Goal: Task Accomplishment & Management: Use online tool/utility

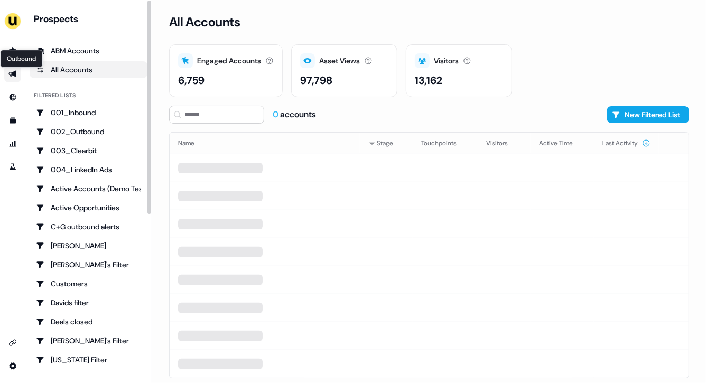
click at [13, 73] on icon "Go to outbound experience" at bounding box center [11, 74] width 7 height 7
click at [11, 71] on icon "Go to outbound experience" at bounding box center [12, 74] width 8 height 8
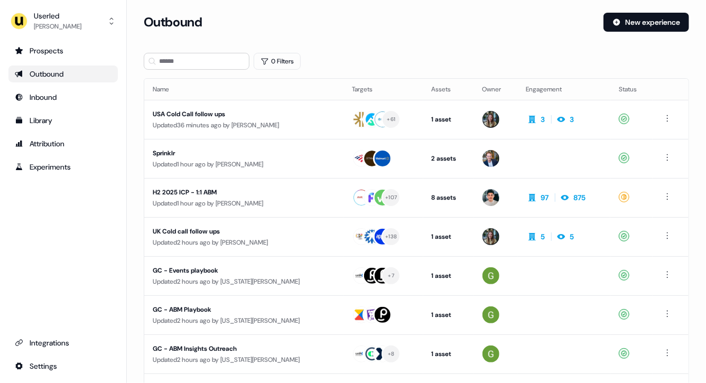
click at [55, 76] on div "Outbound" at bounding box center [63, 74] width 97 height 11
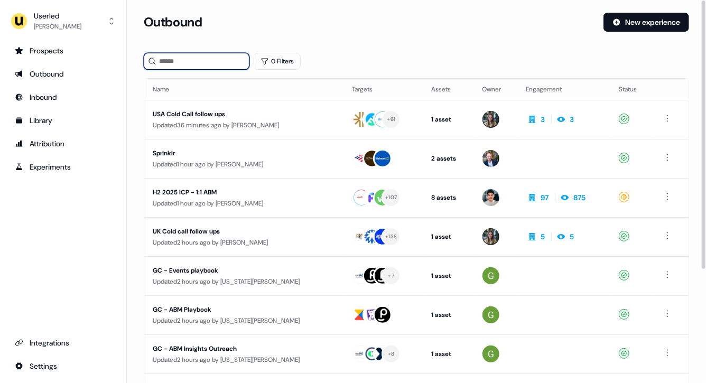
click at [170, 57] on input at bounding box center [197, 61] width 106 height 17
click at [48, 116] on div "Library" at bounding box center [63, 120] width 97 height 11
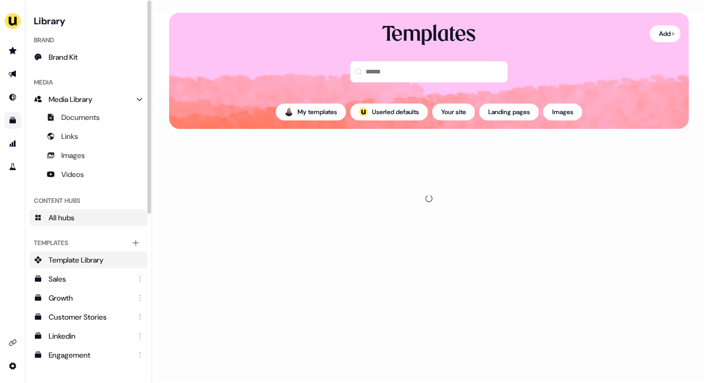
click at [68, 213] on span "All hubs" at bounding box center [62, 217] width 26 height 11
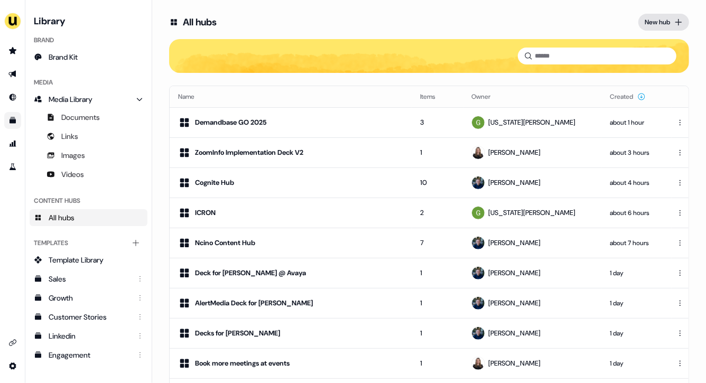
click at [658, 16] on button "New hub" at bounding box center [663, 22] width 51 height 17
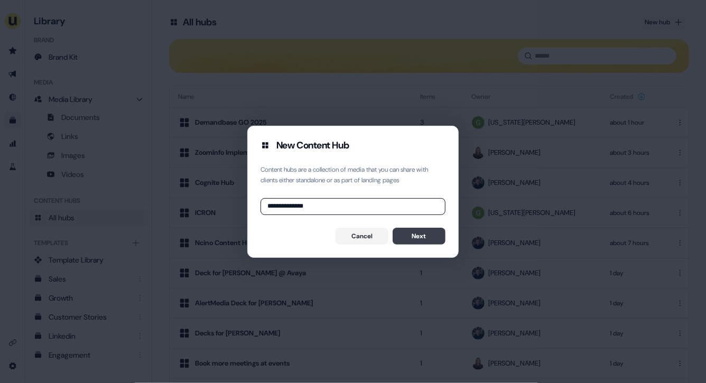
type input "**********"
click at [425, 237] on button "Next" at bounding box center [418, 236] width 53 height 17
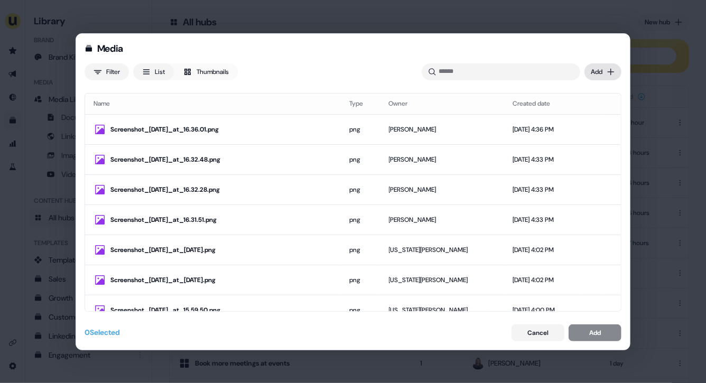
click at [605, 71] on div "Media Filter List Thumbnails Uploaded Add Name Type Owner Created date Screensh…" at bounding box center [353, 191] width 706 height 383
click at [603, 54] on div "Media Filter List Thumbnails Uploaded Add Name Type Owner Created date Screensh…" at bounding box center [353, 191] width 706 height 383
click at [606, 72] on div "Media Filter List Thumbnails Uploaded Add Name Type Owner Created date Screensh…" at bounding box center [353, 191] width 706 height 383
click at [593, 95] on div "Upload files" at bounding box center [587, 93] width 62 height 17
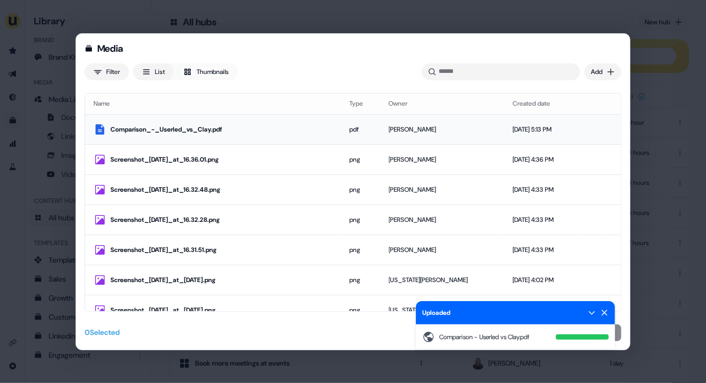
click at [324, 127] on div "Comparison_-_Userled_vs_Clay.pdf" at bounding box center [221, 129] width 222 height 11
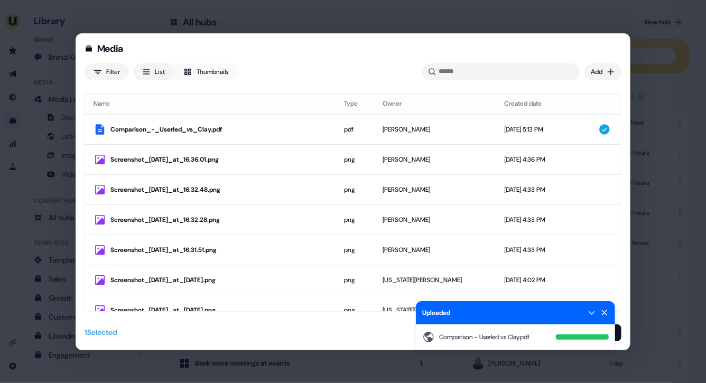
click at [606, 314] on icon at bounding box center [605, 313] width 6 height 6
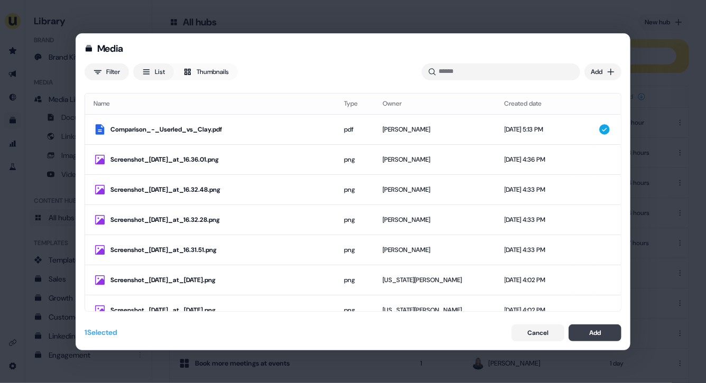
click at [603, 333] on button "Add" at bounding box center [594, 332] width 53 height 17
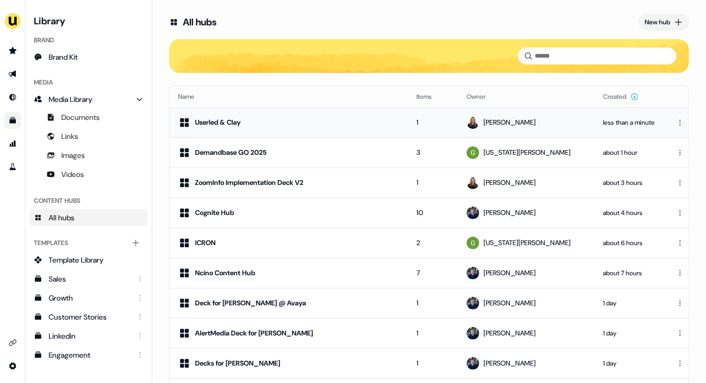
click at [338, 111] on td "Userled & Clay" at bounding box center [289, 122] width 238 height 30
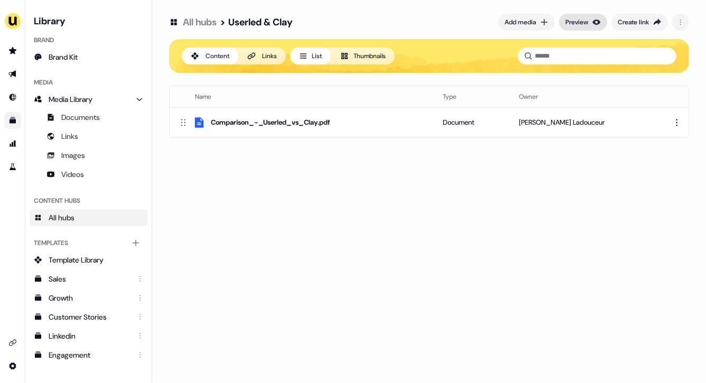
click at [585, 25] on div "Preview" at bounding box center [576, 22] width 23 height 11
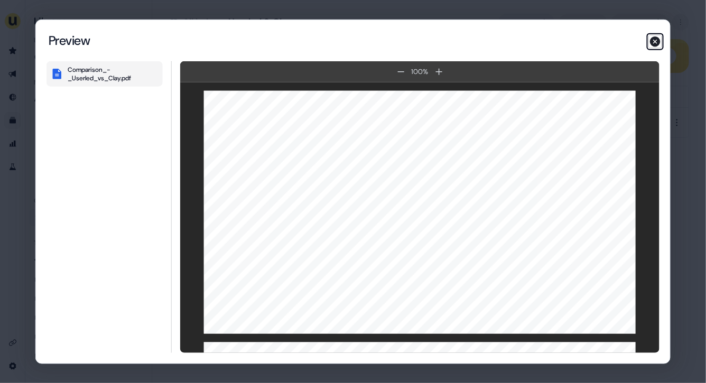
click at [654, 41] on icon "button" at bounding box center [655, 41] width 11 height 11
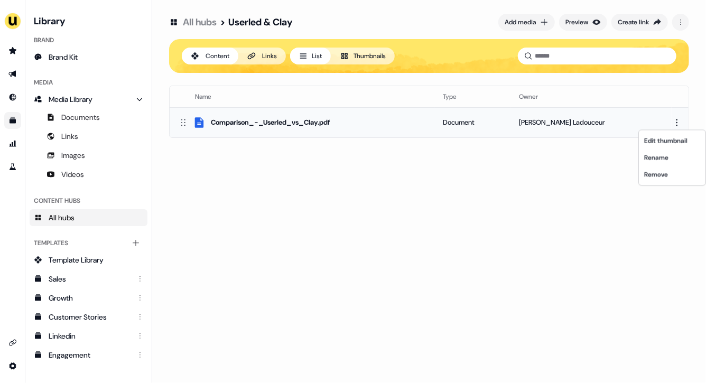
click at [676, 121] on html "For the best experience switch devices to a bigger screen. Go to [DOMAIN_NAME] …" at bounding box center [353, 191] width 706 height 383
click at [667, 156] on div "Rename" at bounding box center [672, 157] width 62 height 17
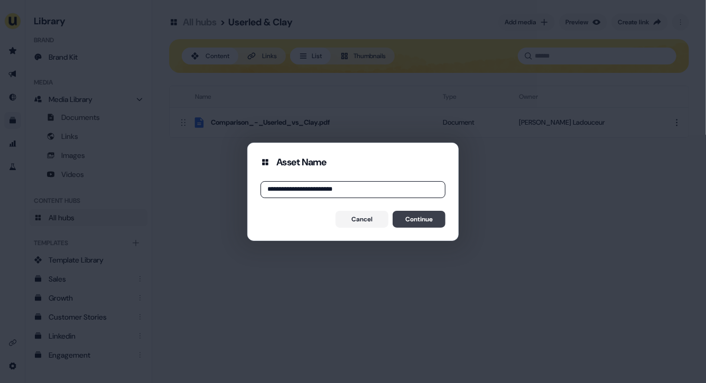
type input "**********"
click at [427, 214] on button "Continue" at bounding box center [418, 219] width 53 height 17
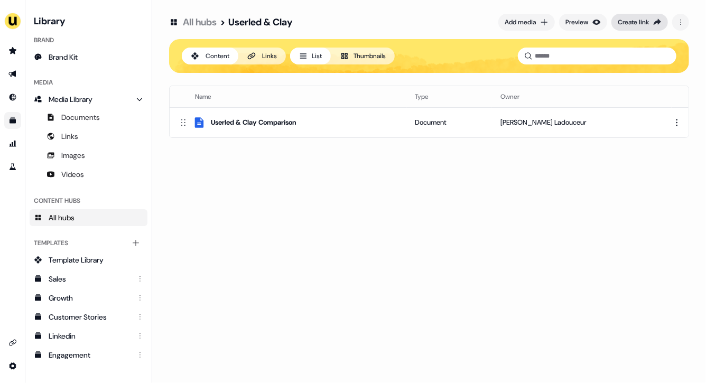
click at [627, 17] on div "Create link" at bounding box center [633, 22] width 31 height 11
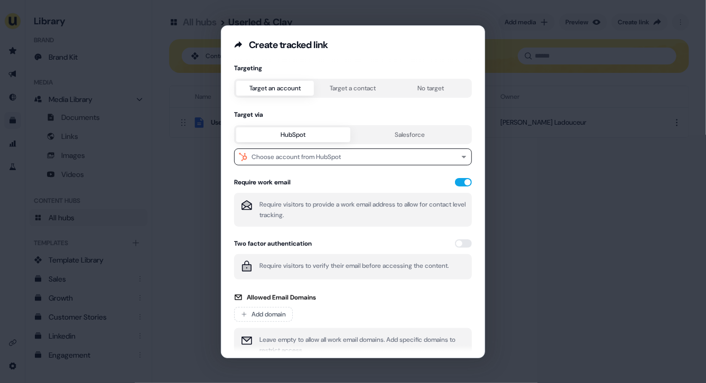
click at [356, 91] on button "Target a contact" at bounding box center [353, 88] width 78 height 15
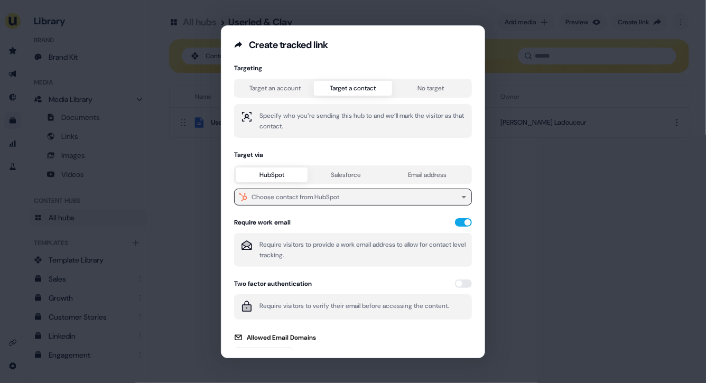
click at [290, 197] on div "Choose contact from HubSpot" at bounding box center [295, 197] width 88 height 11
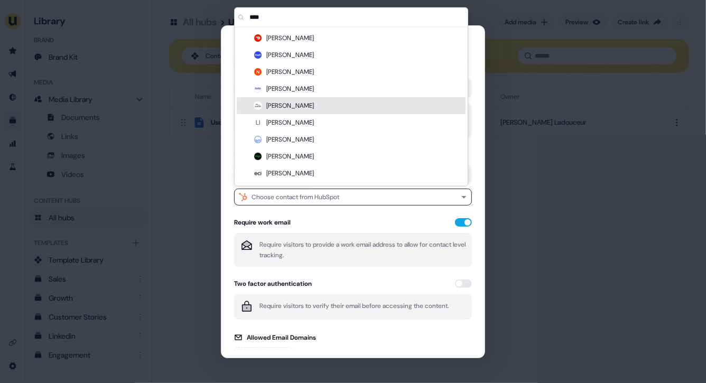
type input "****"
click at [298, 104] on div "[PERSON_NAME]" at bounding box center [351, 105] width 229 height 17
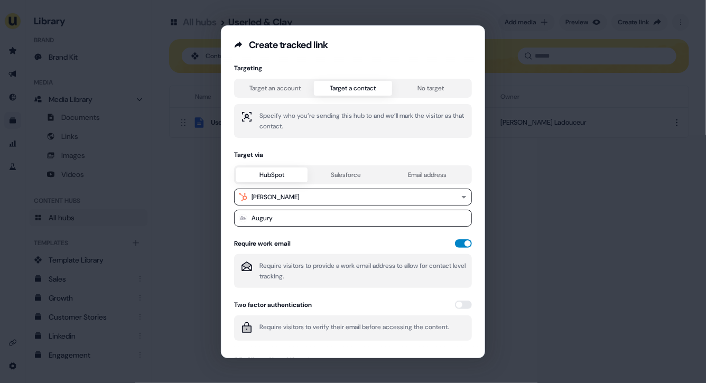
click at [460, 242] on button "button" at bounding box center [463, 243] width 17 height 8
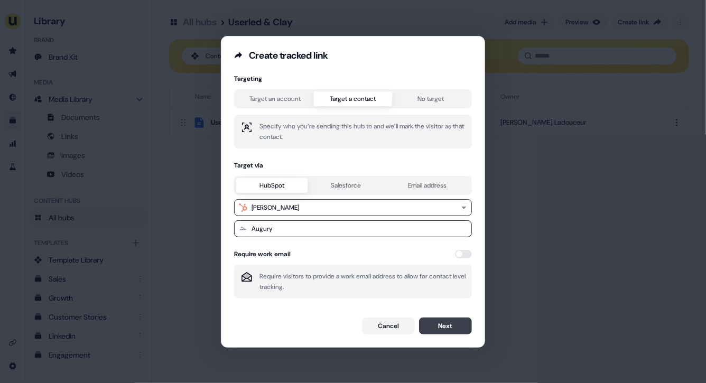
click at [451, 327] on button "Next" at bounding box center [445, 325] width 53 height 17
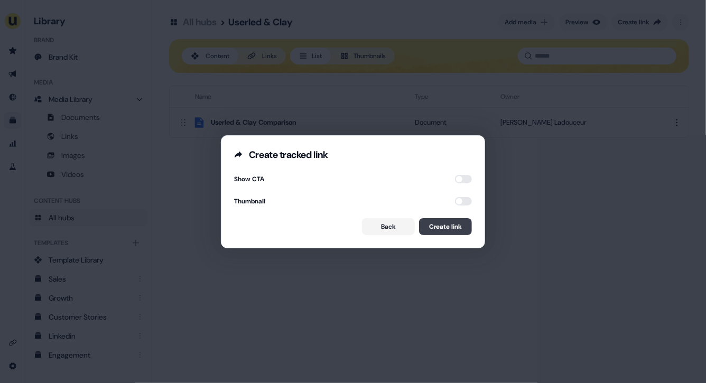
click at [448, 228] on button "Create link" at bounding box center [445, 226] width 53 height 17
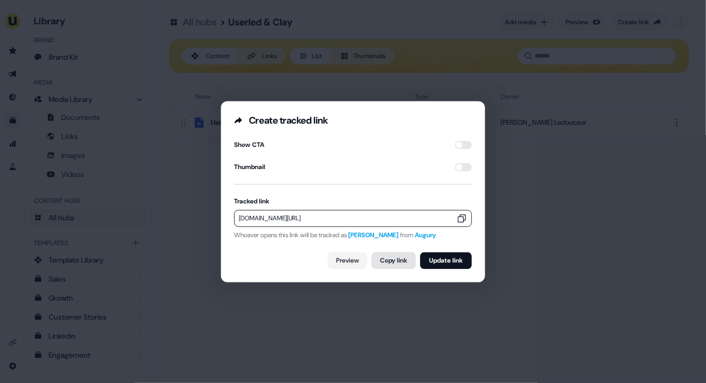
click at [389, 262] on button "Copy link" at bounding box center [393, 260] width 44 height 17
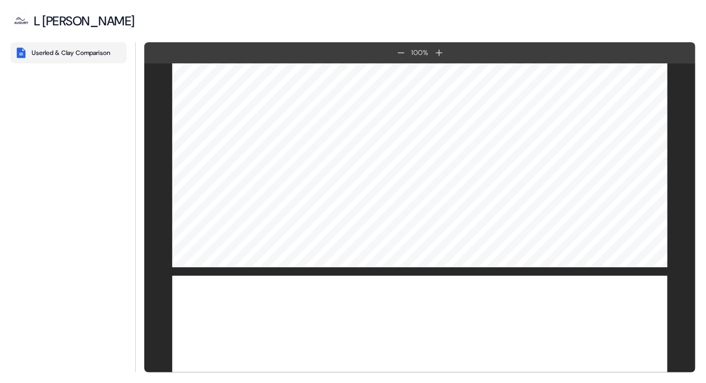
scroll to position [850, 0]
